Goal: Information Seeking & Learning: Learn about a topic

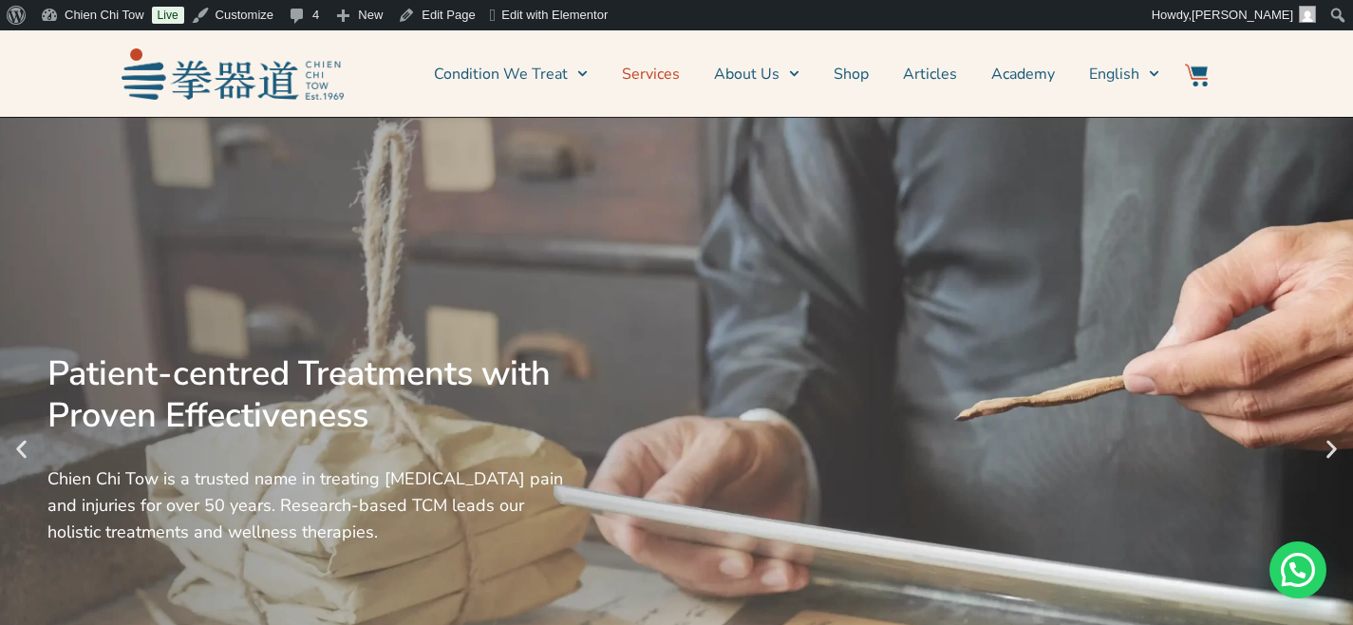
click at [663, 83] on link "Services" at bounding box center [651, 73] width 58 height 47
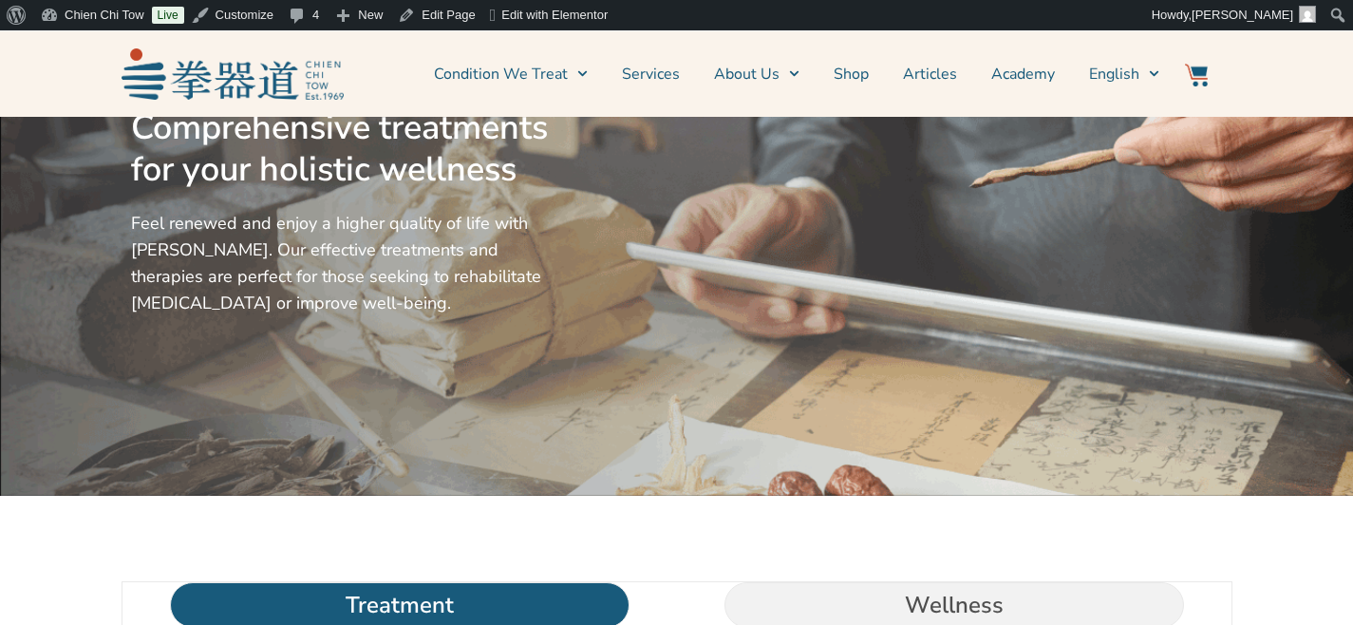
scroll to position [507, 0]
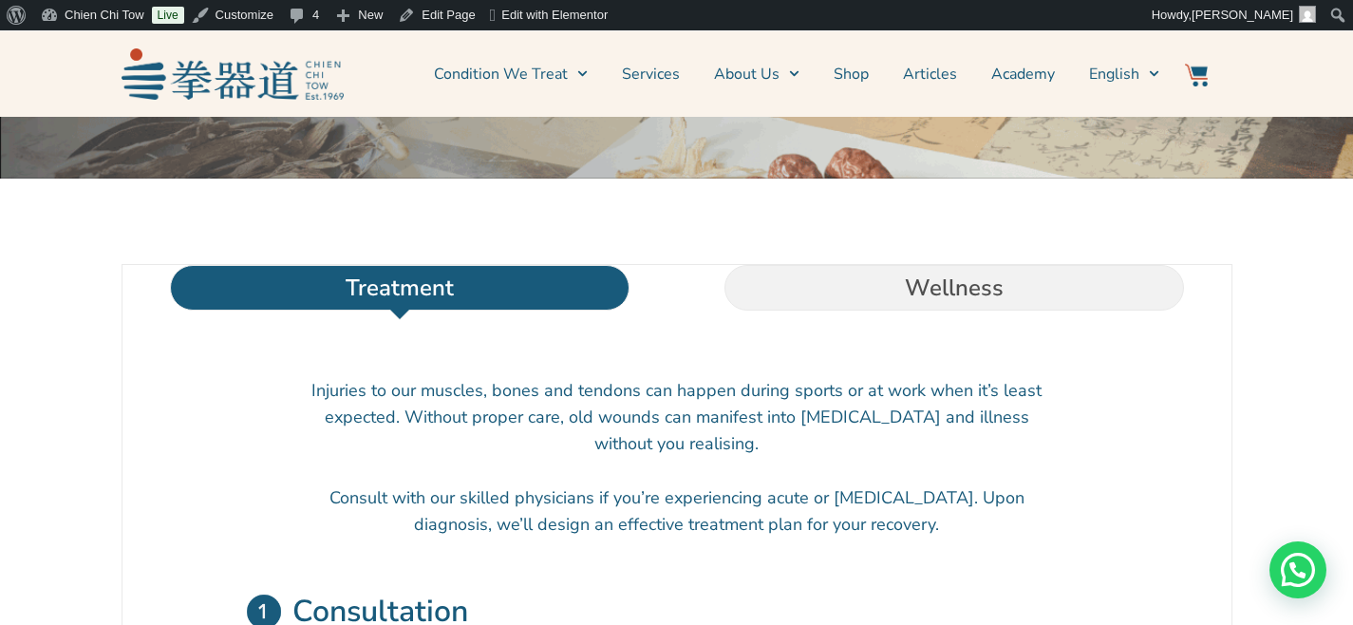
click at [931, 358] on div at bounding box center [676, 343] width 1071 height 28
click at [938, 310] on li "Wellness" at bounding box center [954, 288] width 555 height 46
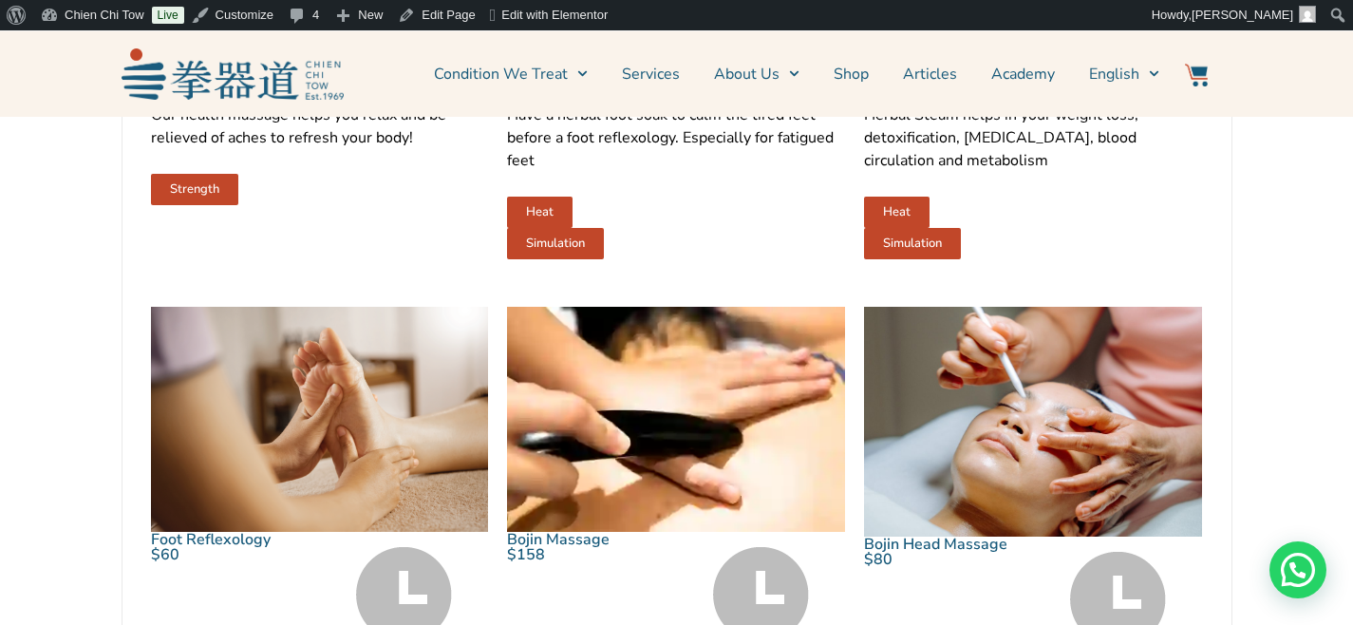
scroll to position [1324, 0]
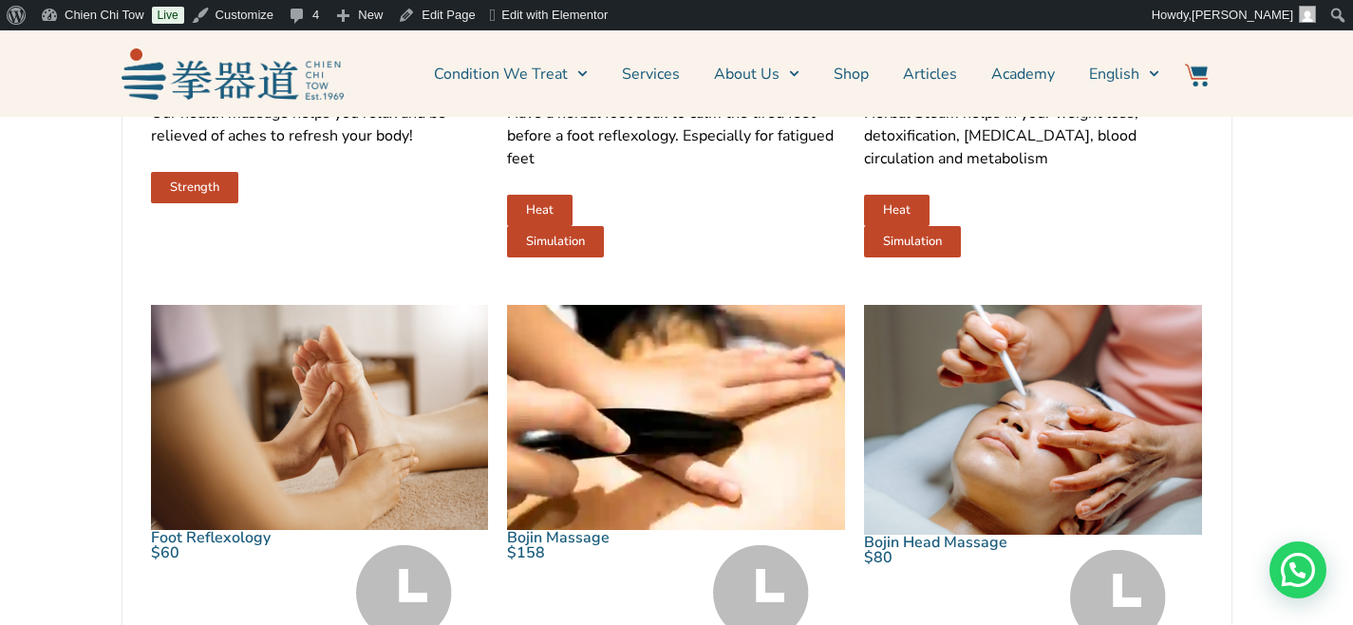
click at [1046, 453] on img at bounding box center [1033, 420] width 338 height 230
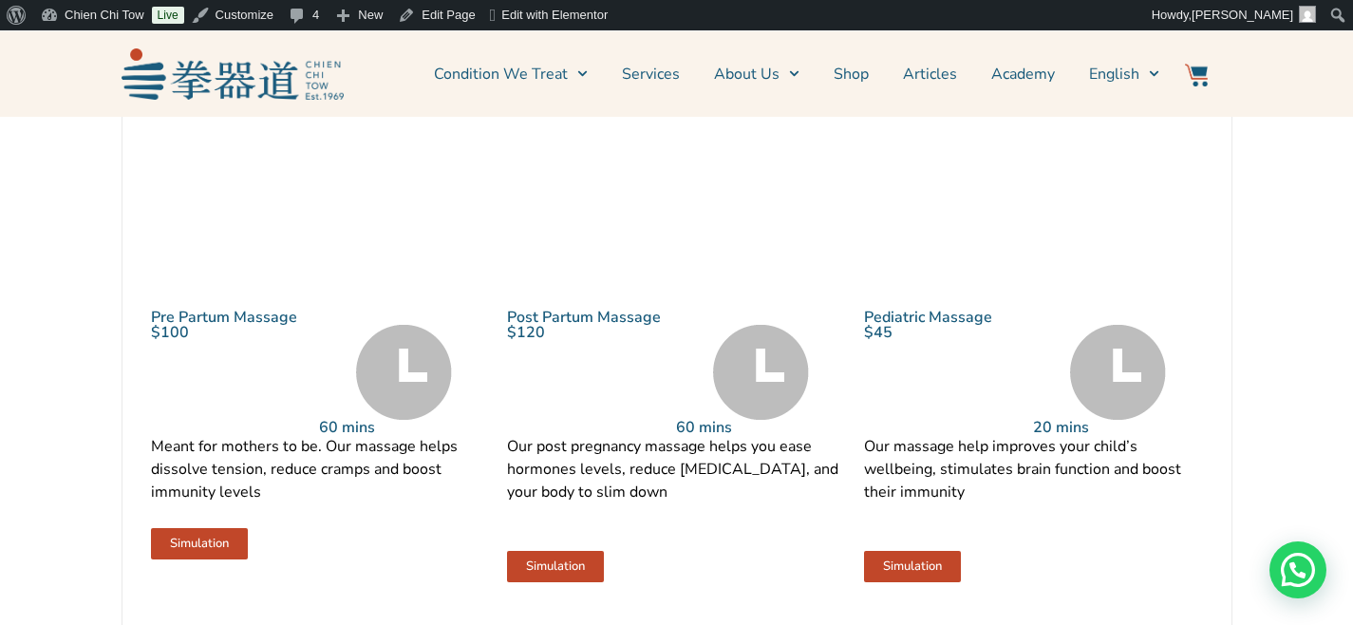
scroll to position [2100, 0]
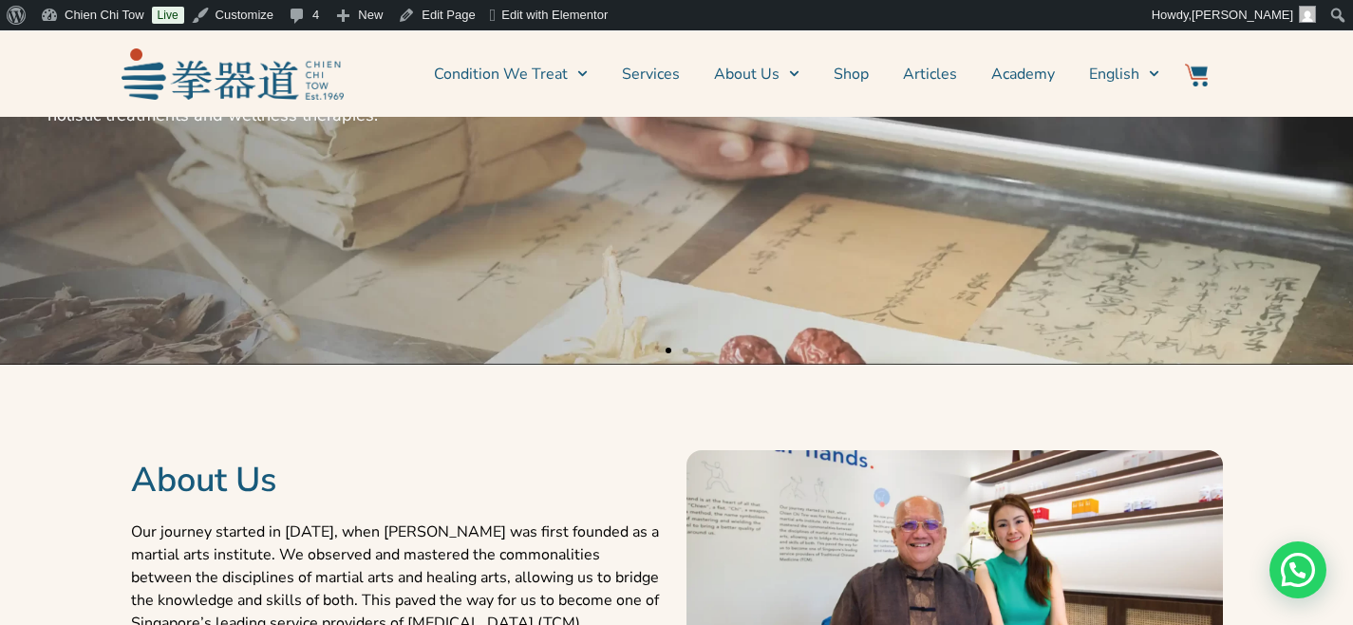
scroll to position [944, 0]
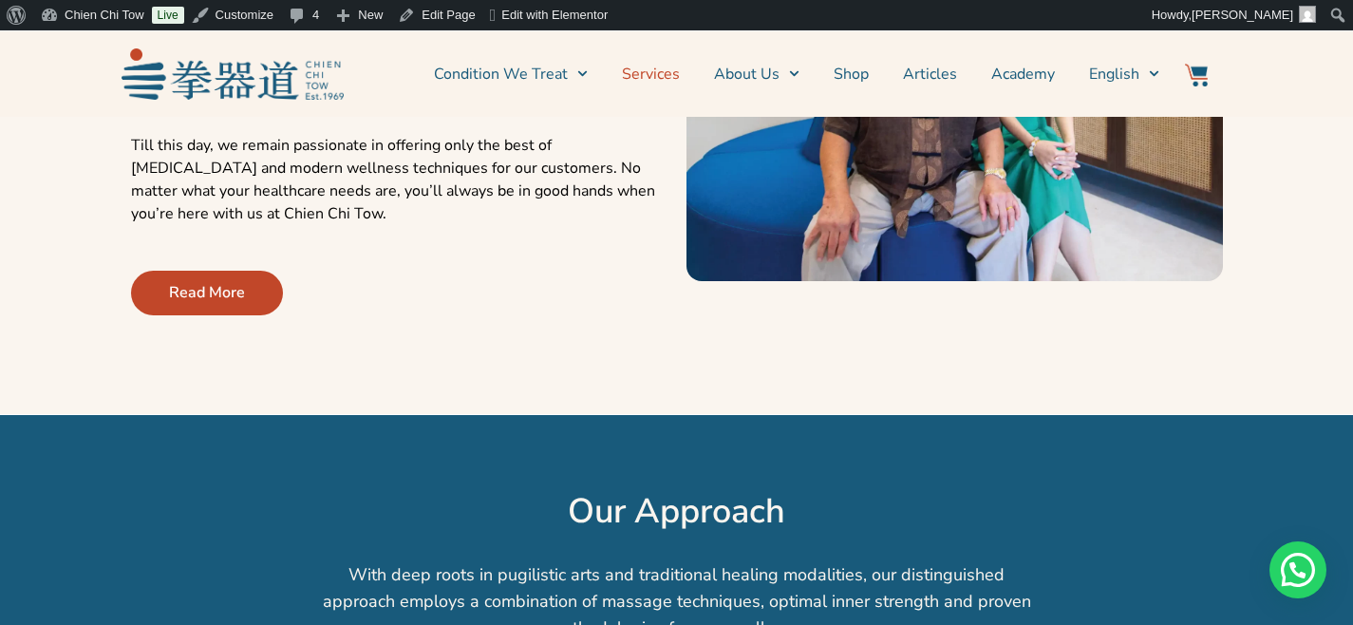
click at [661, 75] on link "Services" at bounding box center [651, 73] width 58 height 47
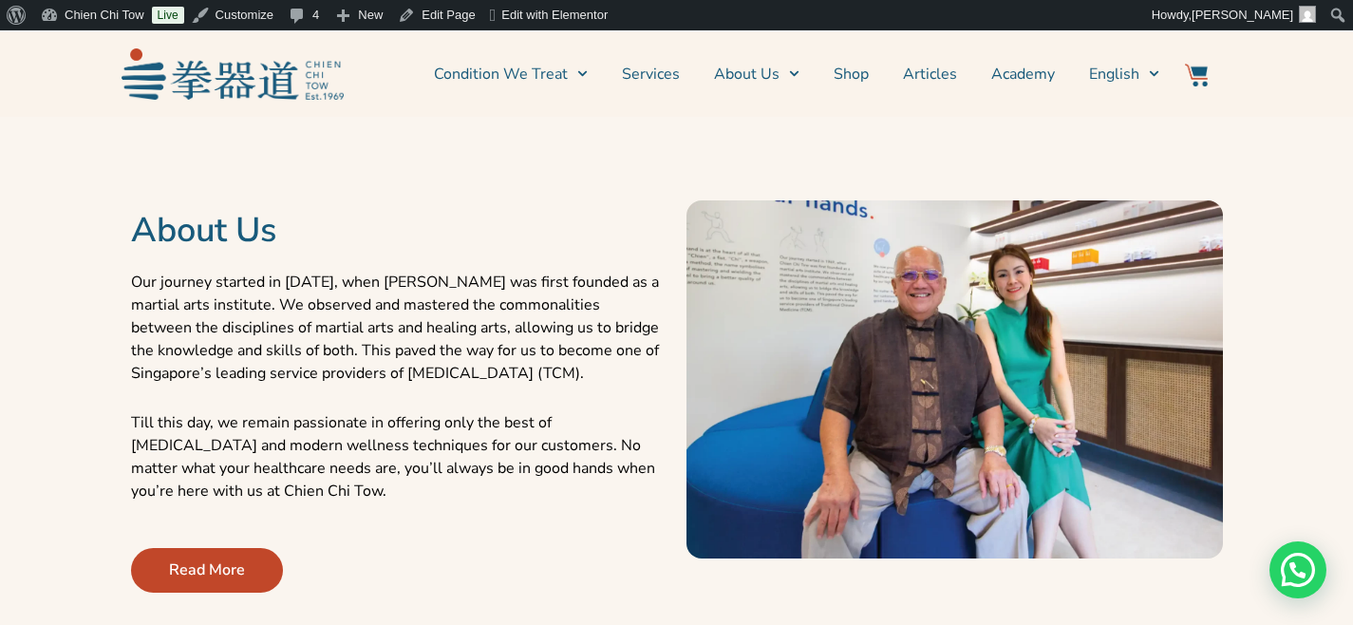
scroll to position [654, 0]
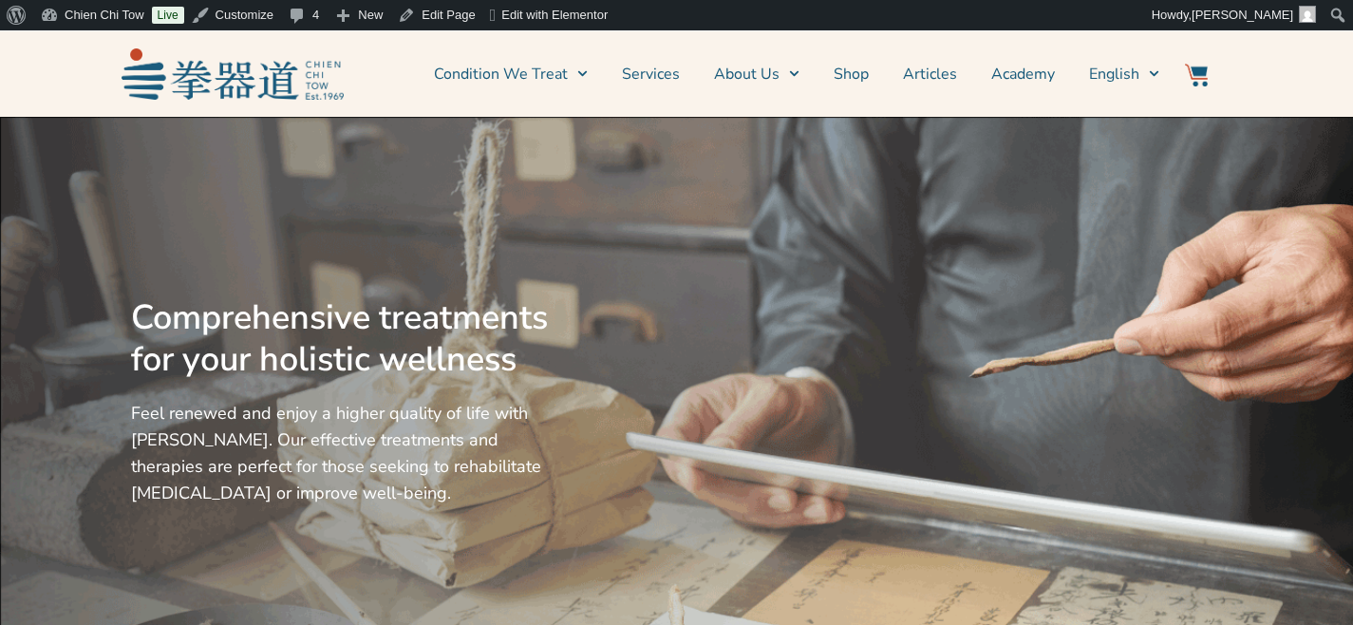
scroll to position [460, 0]
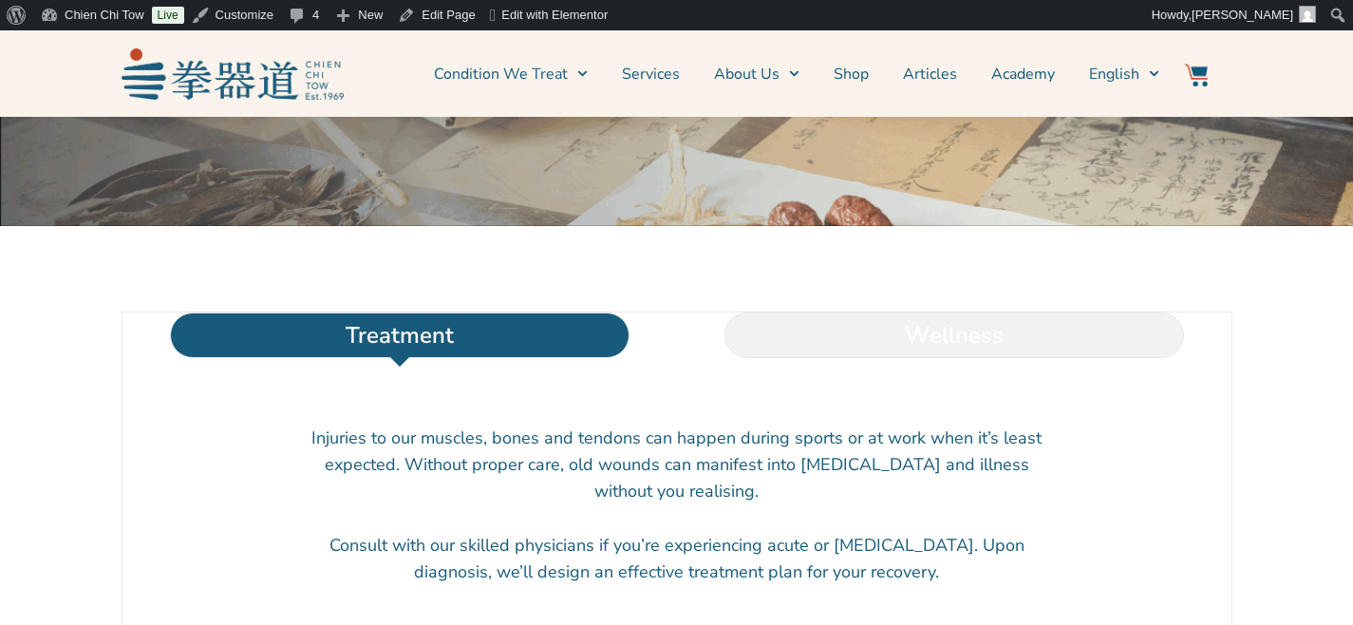
click at [969, 358] on li "Wellness" at bounding box center [954, 335] width 555 height 46
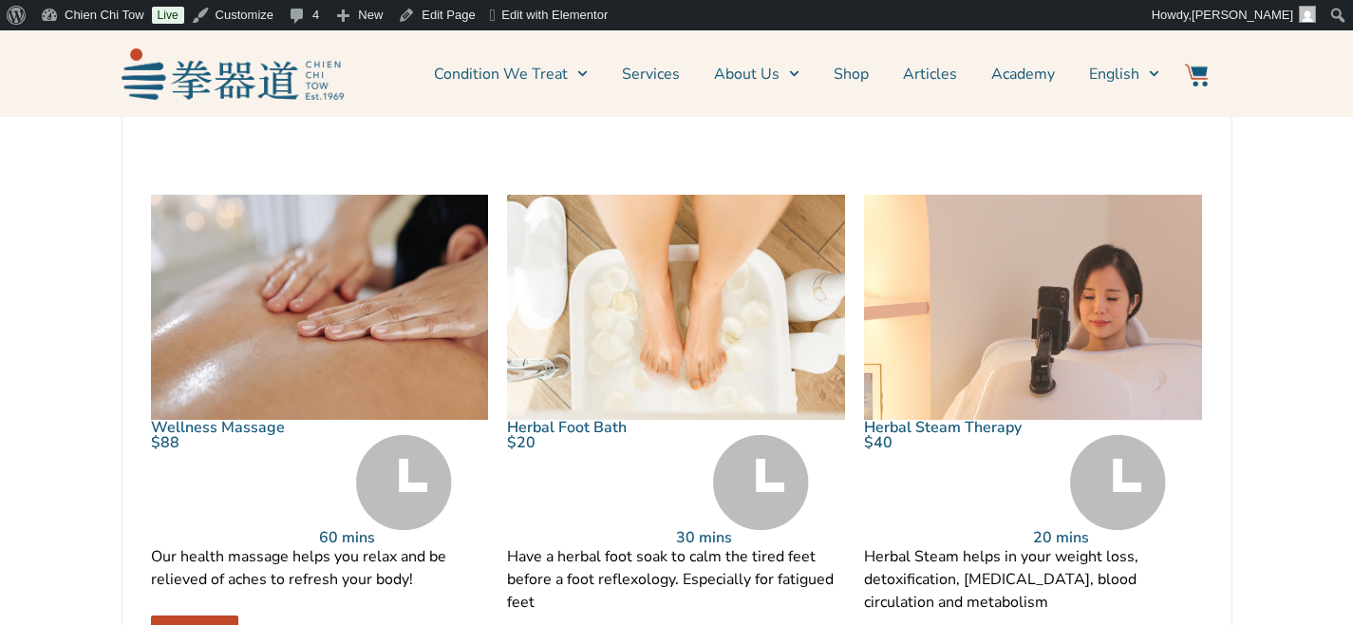
scroll to position [881, 0]
click at [366, 338] on img at bounding box center [320, 306] width 338 height 225
